Goal: Navigation & Orientation: Find specific page/section

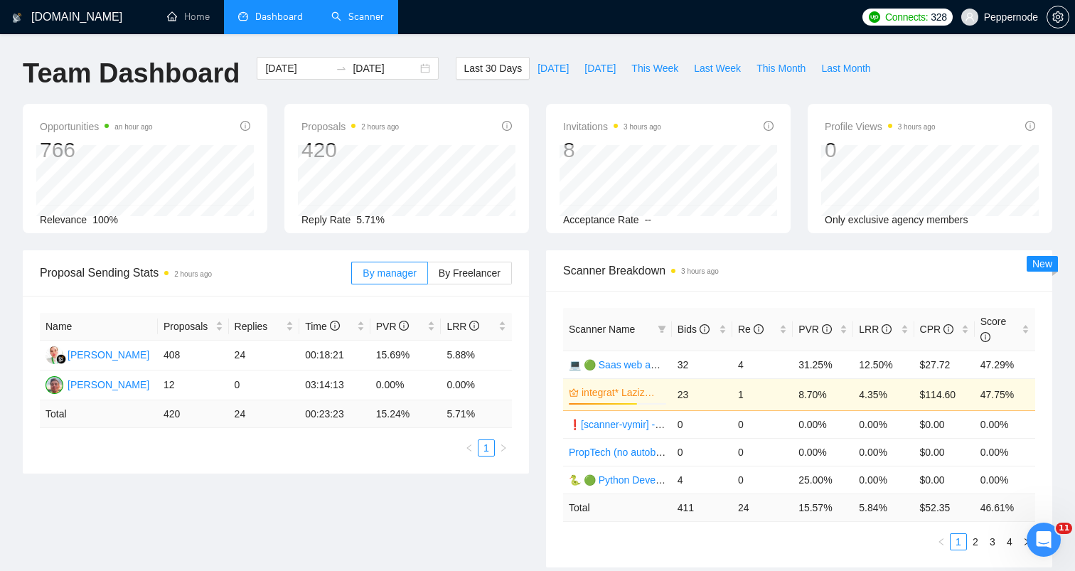
click at [366, 18] on link "Scanner" at bounding box center [357, 17] width 53 height 12
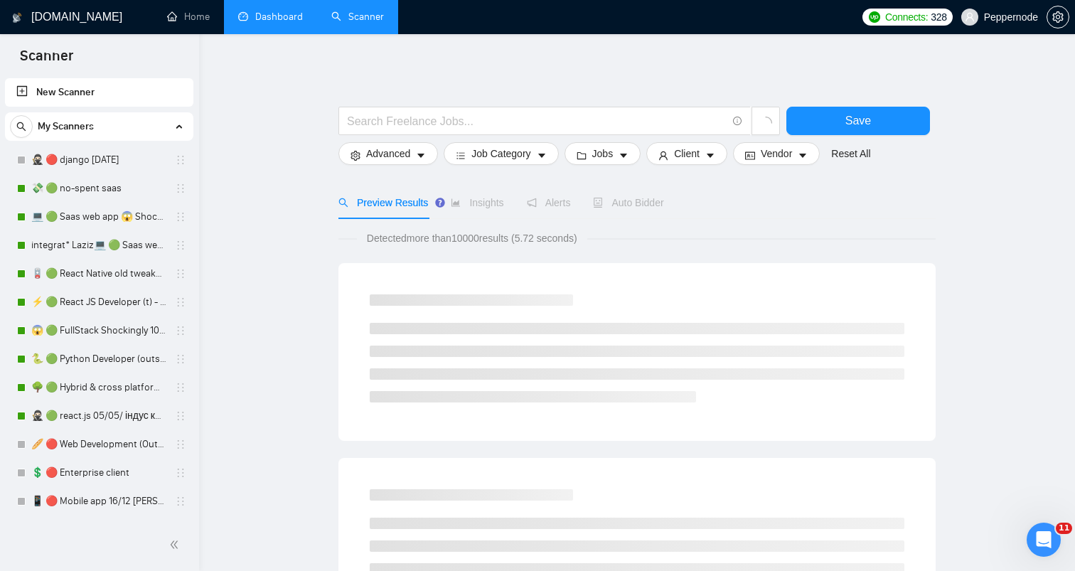
click at [299, 11] on link "Dashboard" at bounding box center [270, 17] width 65 height 12
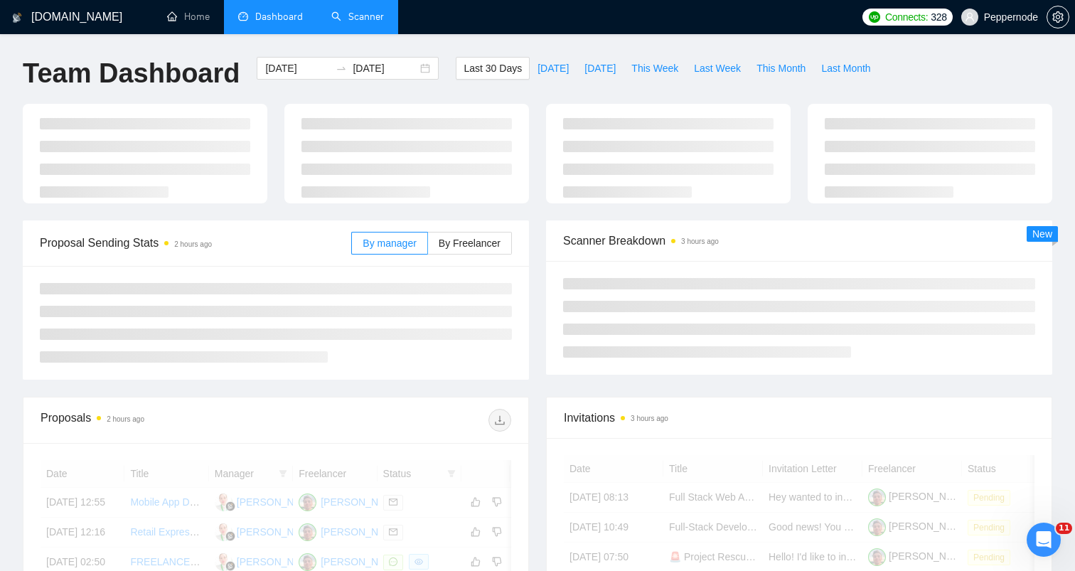
click at [382, 11] on link "Scanner" at bounding box center [357, 17] width 53 height 12
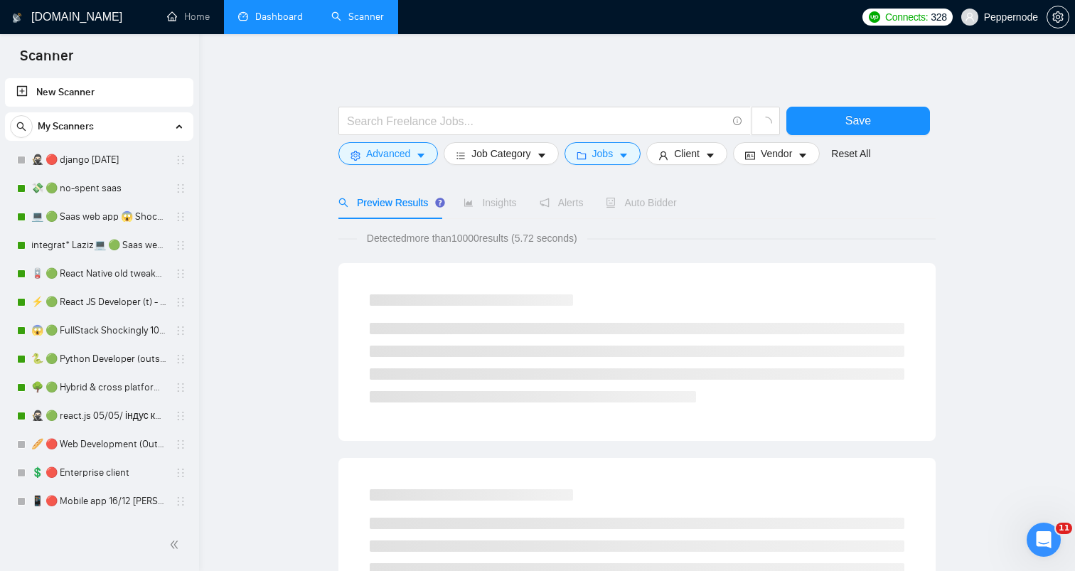
click at [164, 130] on div "My Scanners" at bounding box center [99, 126] width 179 height 28
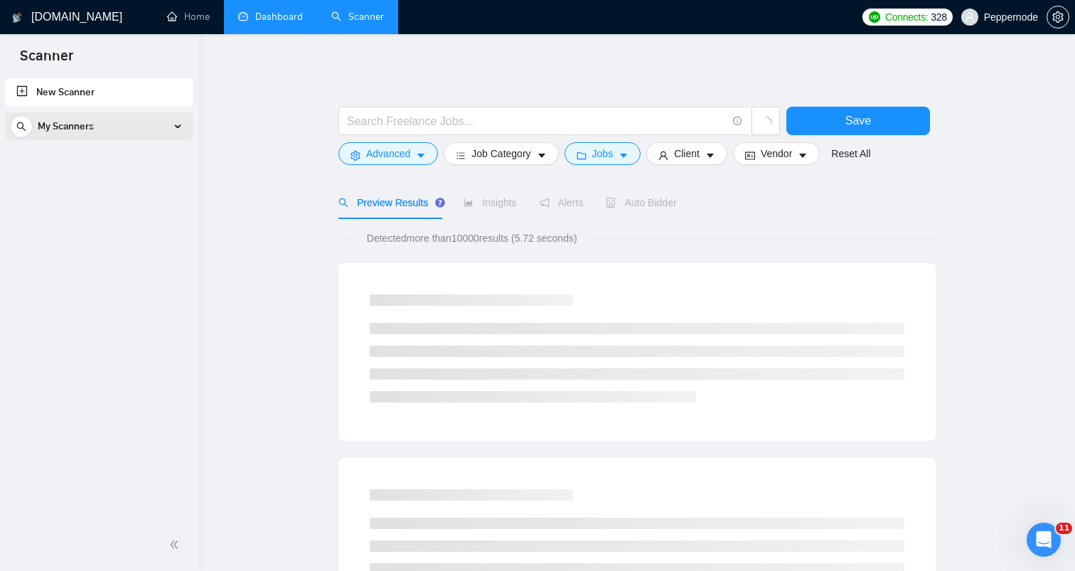
click at [164, 129] on div "My Scanners" at bounding box center [99, 126] width 179 height 28
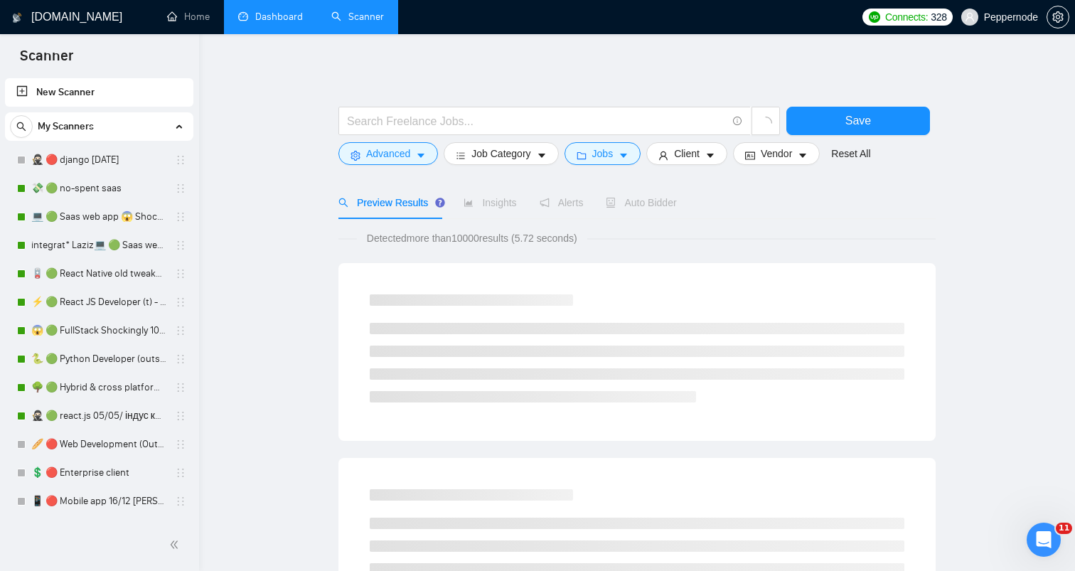
click at [289, 18] on link "Dashboard" at bounding box center [270, 17] width 65 height 12
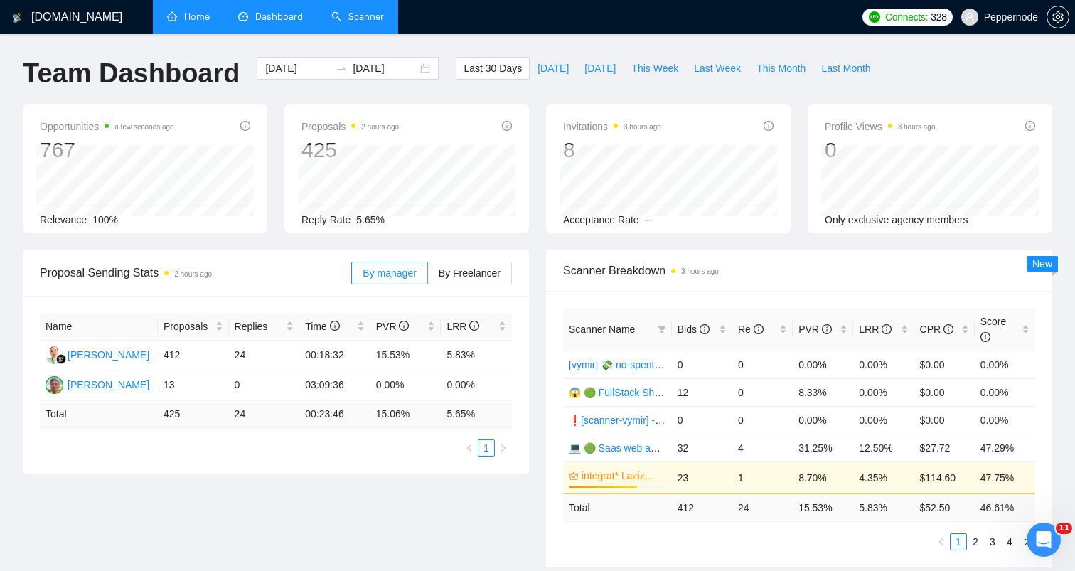
click at [210, 18] on link "Home" at bounding box center [188, 17] width 43 height 12
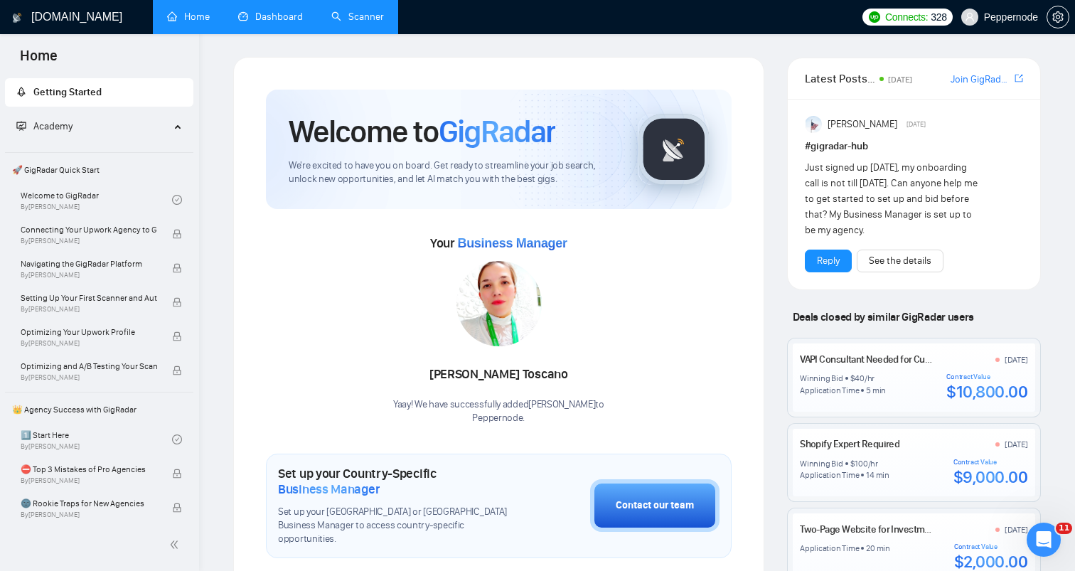
click at [269, 18] on link "Dashboard" at bounding box center [270, 17] width 65 height 12
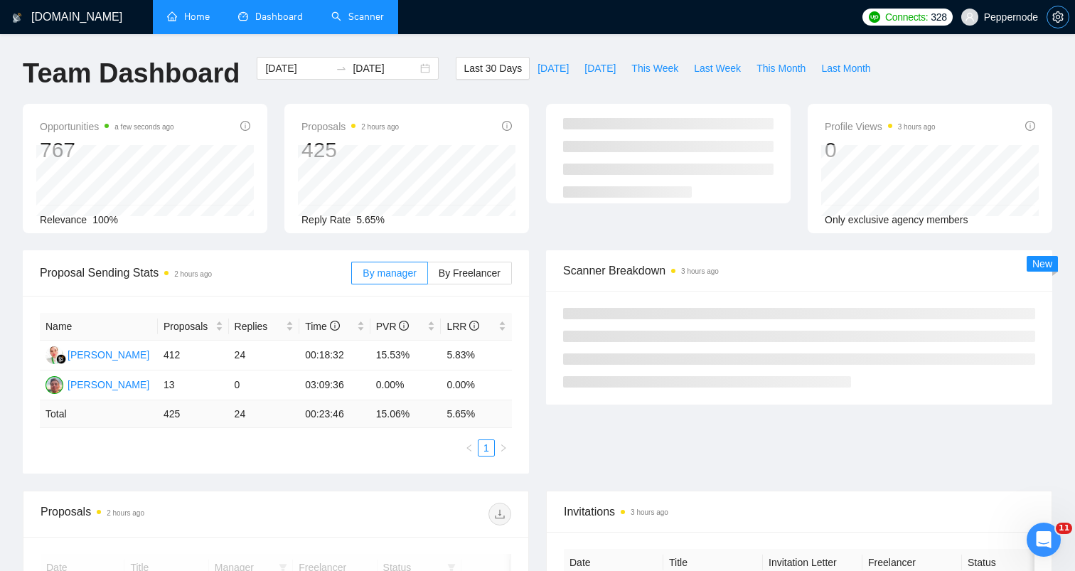
click at [1061, 23] on button "button" at bounding box center [1058, 17] width 23 height 23
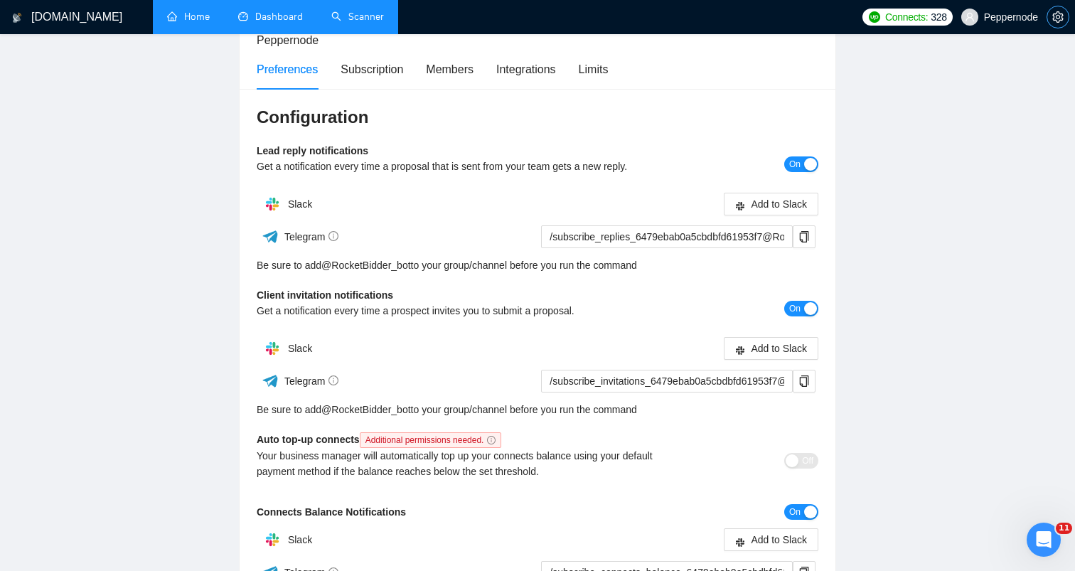
scroll to position [102, 0]
click at [464, 81] on div "Members" at bounding box center [450, 70] width 48 height 41
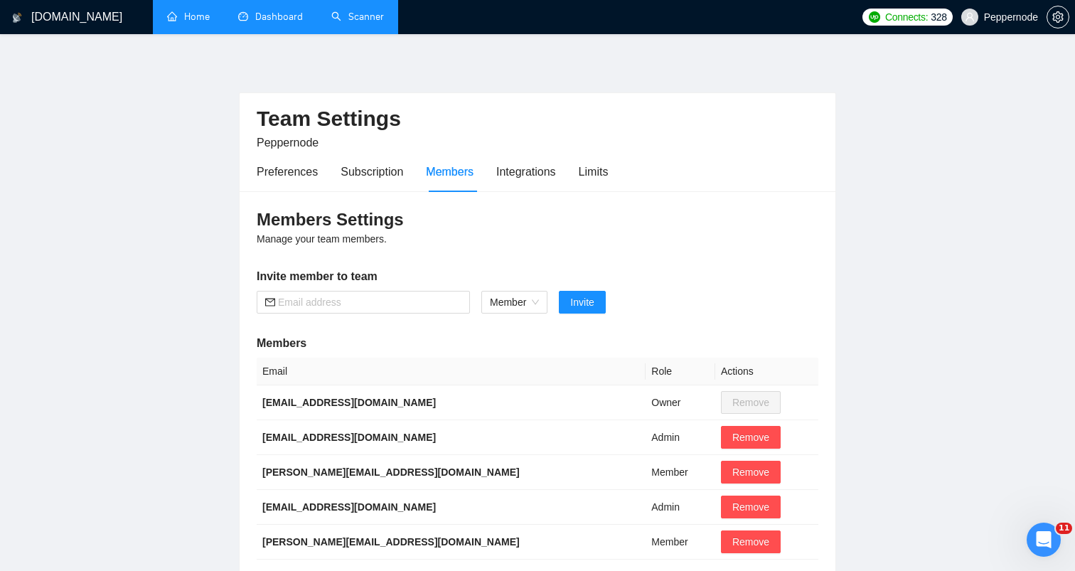
click at [271, 23] on link "Dashboard" at bounding box center [270, 17] width 65 height 12
